Goal: Communication & Community: Answer question/provide support

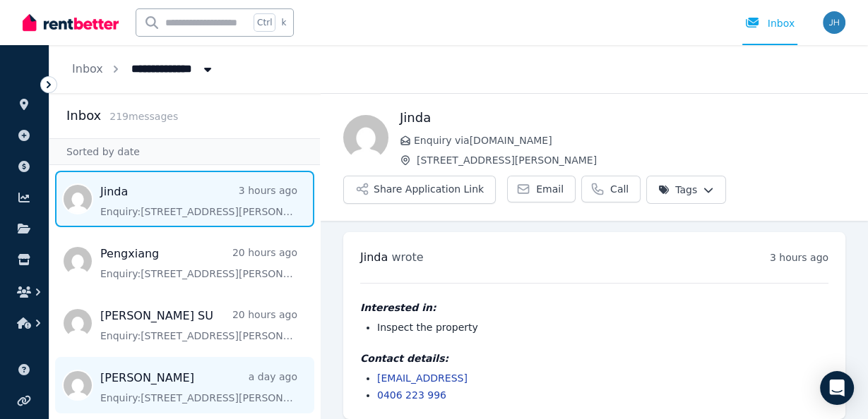
scroll to position [11, 0]
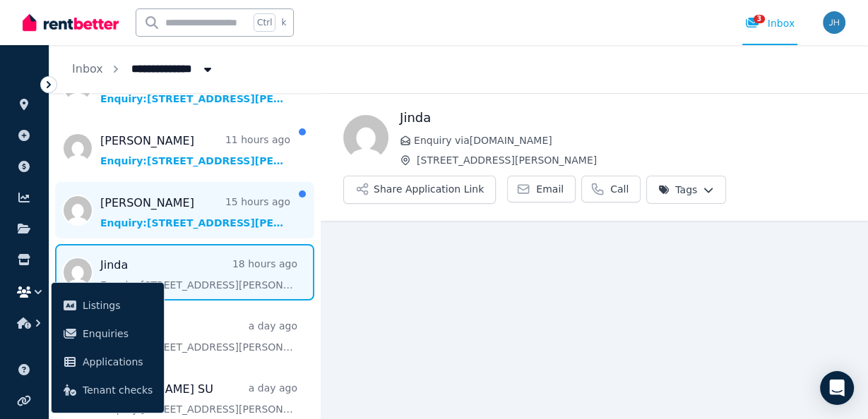
scroll to position [11, 0]
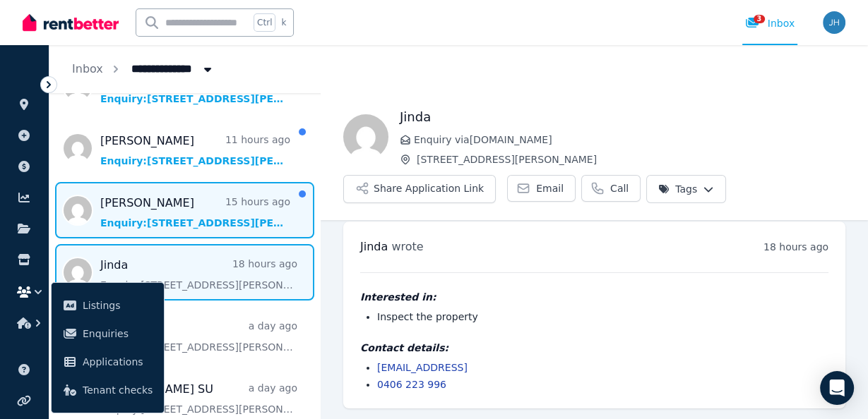
click at [176, 211] on span "Message list" at bounding box center [184, 210] width 270 height 56
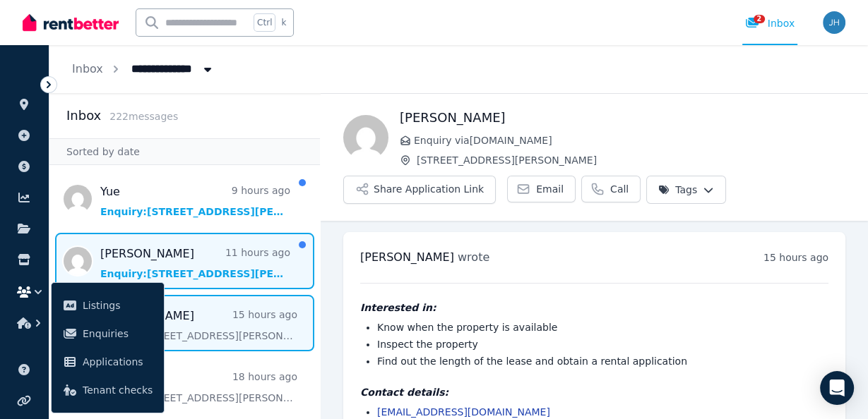
click at [192, 267] on span "Message list" at bounding box center [184, 261] width 270 height 56
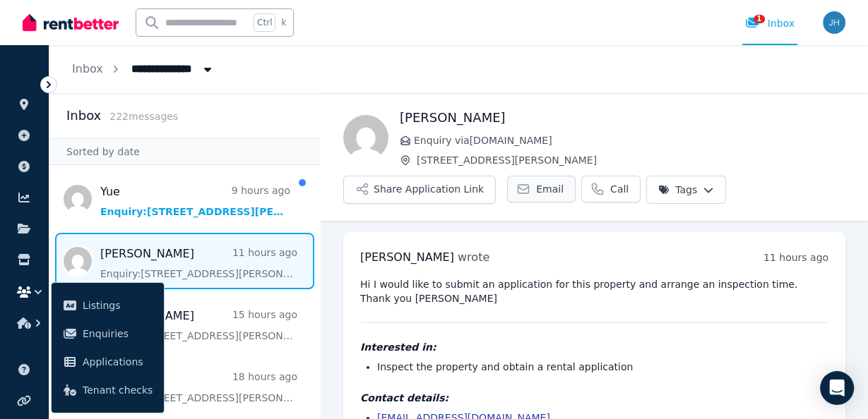
click at [536, 189] on span "Email" at bounding box center [550, 189] width 28 height 14
